Goal: Transaction & Acquisition: Obtain resource

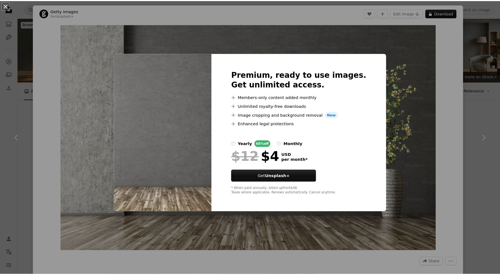
scroll to position [55, 0]
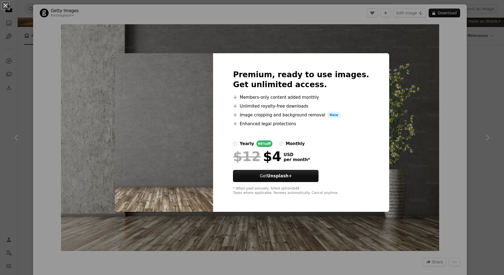
click at [478, 101] on div "An X shape Premium, ready to use images. Get unlimited access. A plus sign Memb…" at bounding box center [252, 137] width 504 height 275
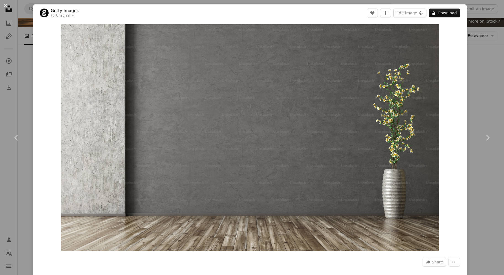
click at [472, 101] on div "An X shape Chevron left Chevron right Getty Images For Unsplash+ A heart A plus…" at bounding box center [252, 137] width 504 height 275
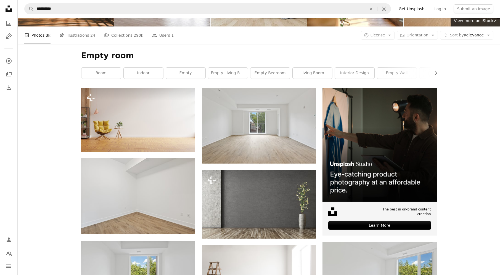
scroll to position [83, 0]
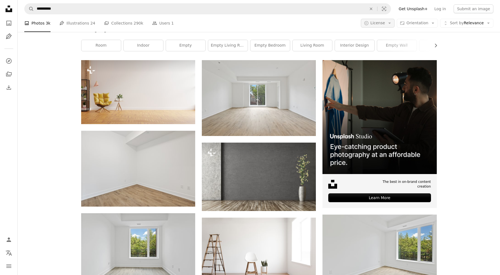
click at [385, 21] on span "License" at bounding box center [378, 23] width 15 height 4
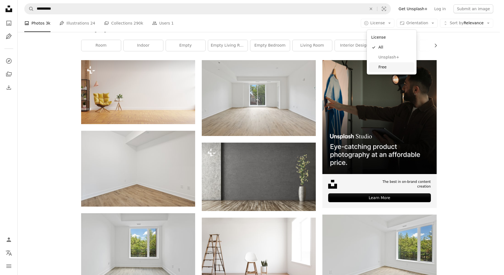
click at [379, 69] on span "Free" at bounding box center [396, 68] width 34 height 6
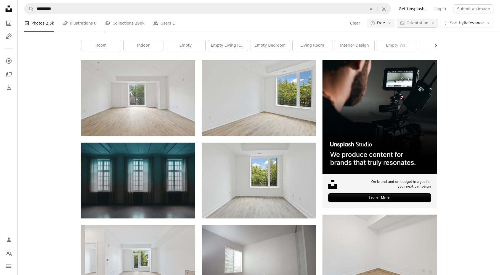
click at [417, 25] on span "Orientation" at bounding box center [418, 23] width 22 height 4
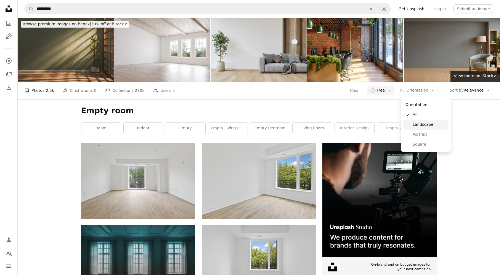
click at [422, 126] on span "Landscape" at bounding box center [430, 125] width 34 height 6
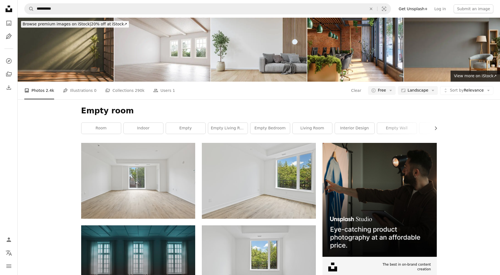
scroll to position [525, 0]
